Goal: Transaction & Acquisition: Purchase product/service

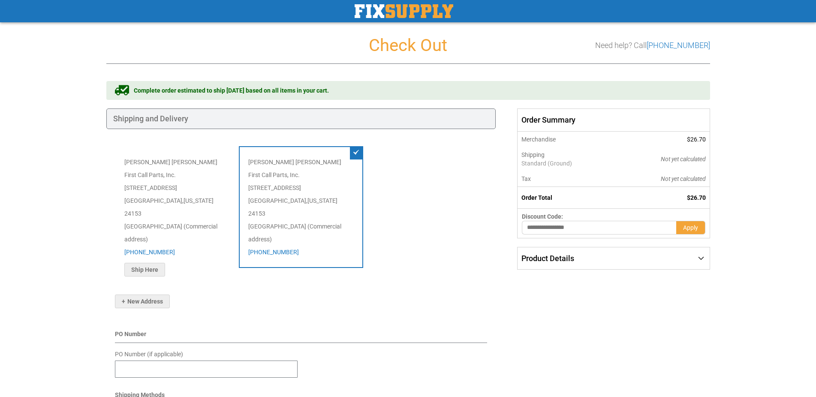
click at [301, 191] on div "Stephanie Stafford First Call Parts, Inc. 1250 Southside Drive Salem , Virginia…" at bounding box center [301, 207] width 124 height 122
click at [156, 361] on input "PO Number (if applicable)" at bounding box center [206, 369] width 183 height 17
paste input "******"
type input "******"
click at [532, 348] on div "Shipping Payment Review & Submit Order Complete order estimated to ship Thu. Oc…" at bounding box center [408, 342] width 604 height 522
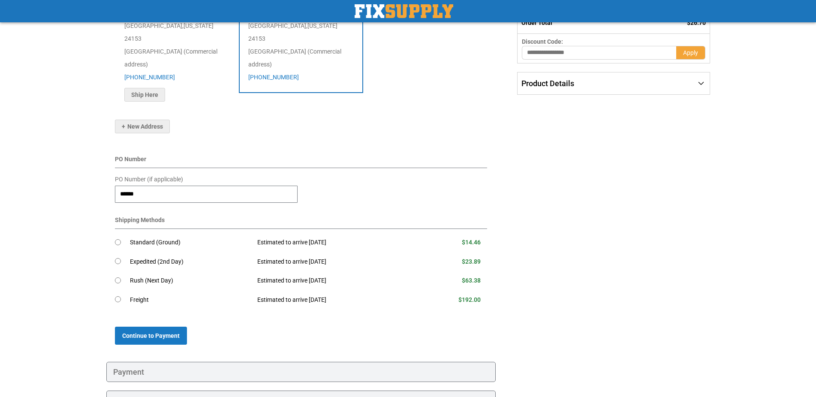
scroll to position [204, 0]
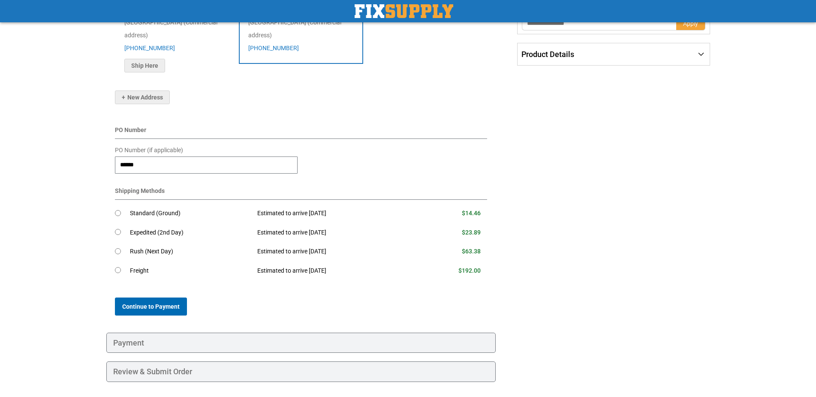
click at [169, 303] on span "Continue to Payment" at bounding box center [150, 306] width 57 height 7
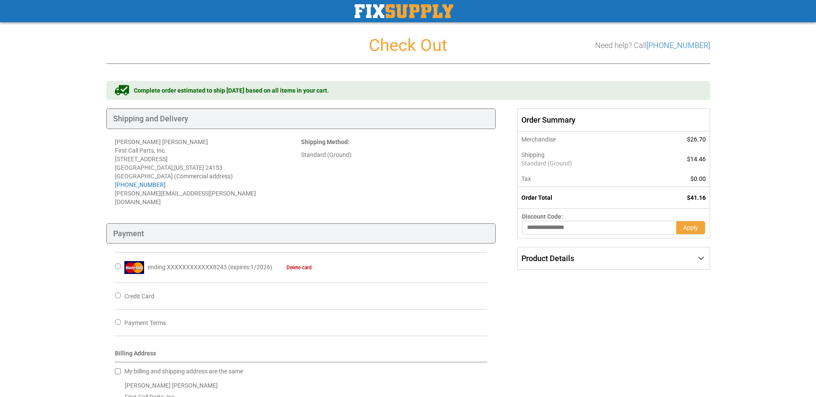
click at [596, 301] on div "Shipping Payment Review & Submit Order Complete order estimated to ship Thu. Oc…" at bounding box center [408, 339] width 604 height 516
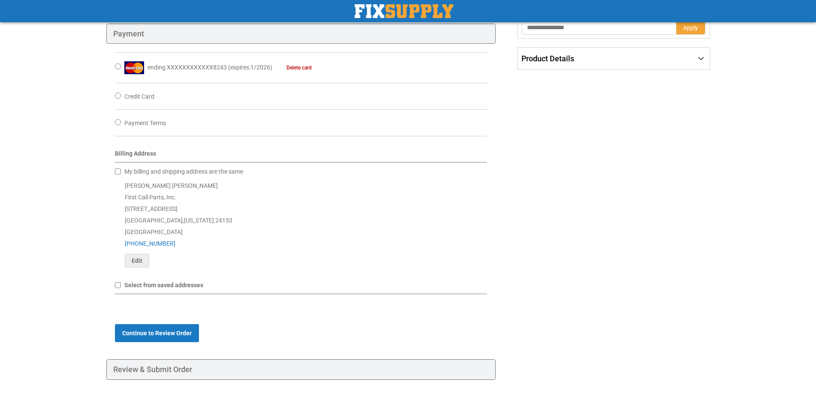
scroll to position [216, 0]
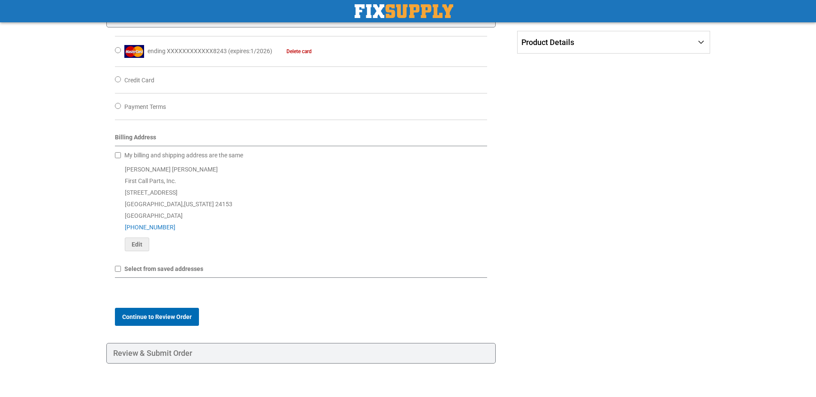
click at [163, 314] on span "Continue to Review Order" at bounding box center [156, 317] width 69 height 7
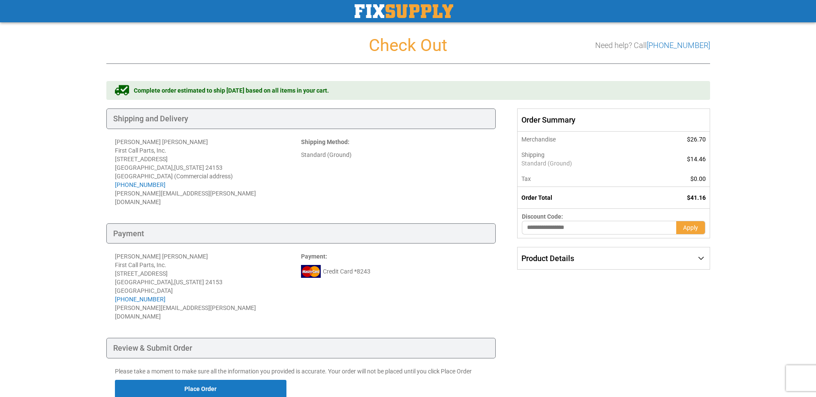
scroll to position [57, 0]
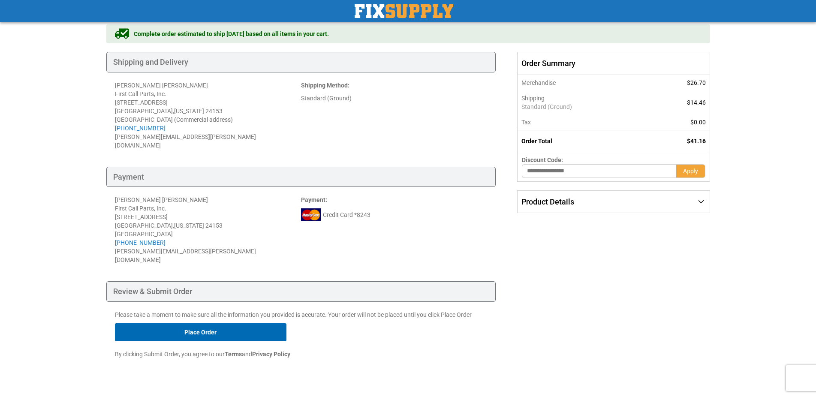
click at [231, 323] on button "Place Order" at bounding box center [201, 332] width 172 height 18
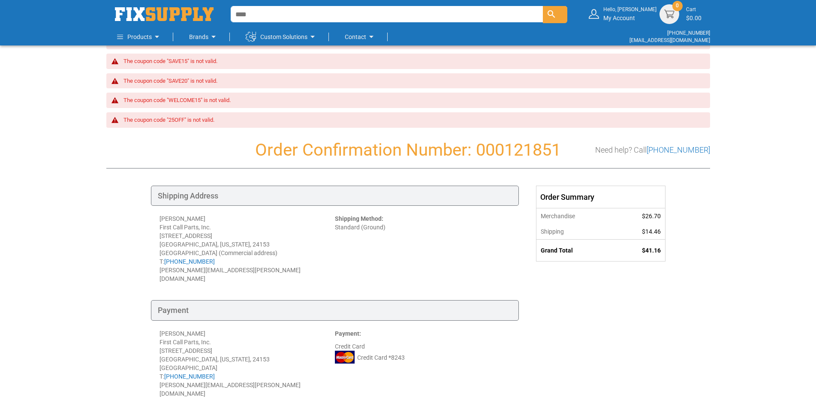
scroll to position [263, 0]
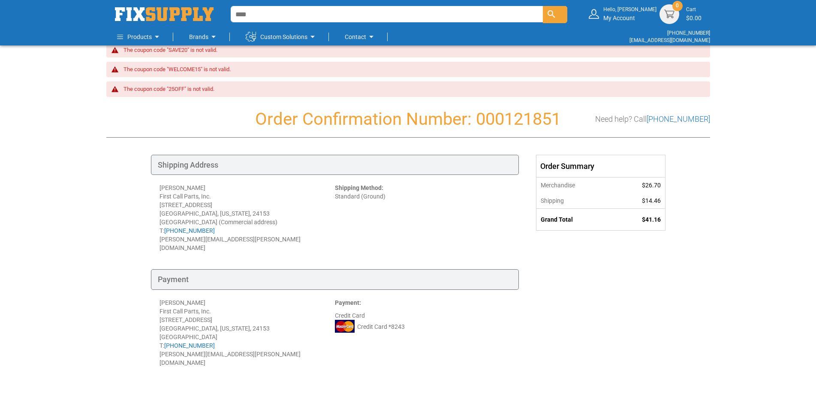
click at [501, 121] on h1 "Order Confirmation Number: 000121851" at bounding box center [408, 119] width 604 height 19
copy h1 "000121851"
click at [707, 196] on div "Order Confirmation Number: 000121851 Need help? Call 888-339-0681 Shipping Addr…" at bounding box center [408, 251] width 604 height 300
click at [384, 232] on div "Shipping Method: Standard (Ground)" at bounding box center [422, 218] width 175 height 69
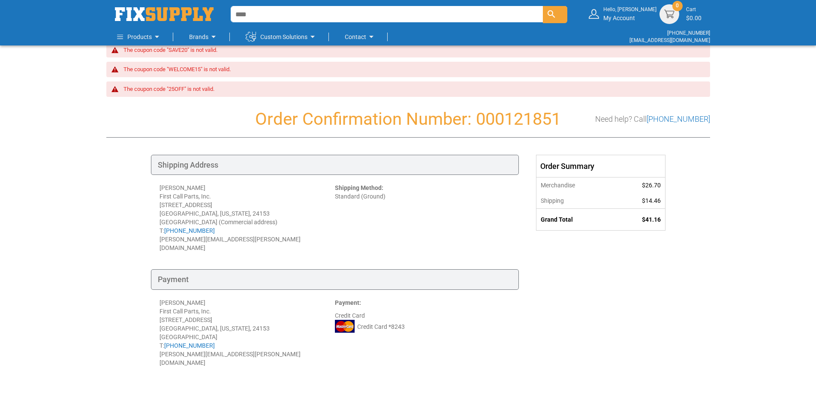
click at [752, 148] on div "Toggle Nav Find Find Find Hello, Stephanie My Account Each 0 Cart $0.00" at bounding box center [408, 158] width 816 height 843
click at [766, 107] on div "Toggle Nav Find Find Find Hello, Stephanie My Account Each 0 Cart $0.00" at bounding box center [408, 158] width 816 height 843
